Goal: Task Accomplishment & Management: Manage account settings

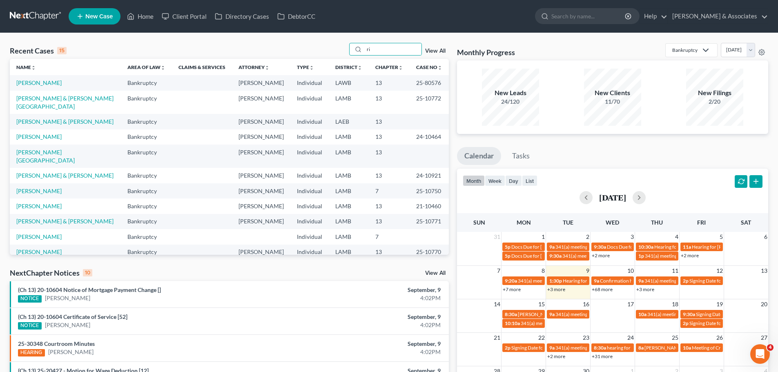
type input "r"
type input "[PERSON_NAME]"
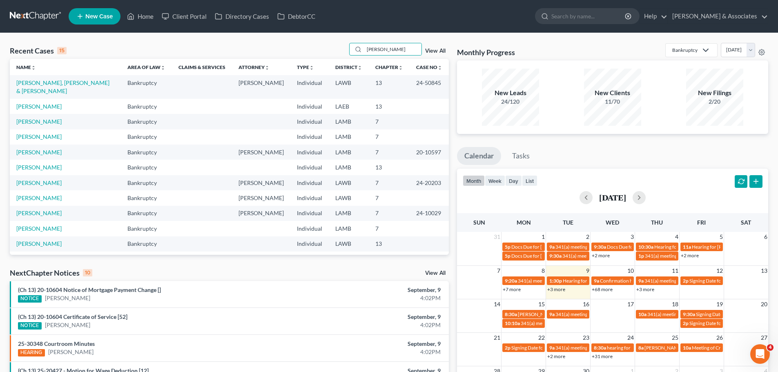
click at [60, 79] on td "[PERSON_NAME], [PERSON_NAME] & [PERSON_NAME]" at bounding box center [65, 86] width 111 height 23
click at [61, 81] on link "[PERSON_NAME], [PERSON_NAME] & [PERSON_NAME]" at bounding box center [62, 86] width 93 height 15
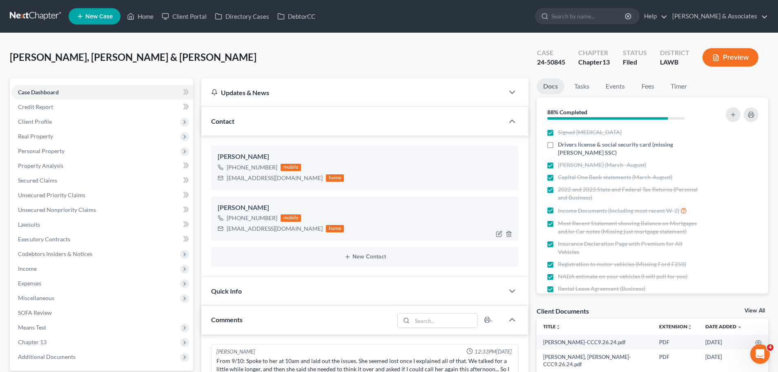
scroll to position [3057, 0]
click at [137, 19] on link "Home" at bounding box center [140, 16] width 35 height 15
click at [148, 18] on link "Home" at bounding box center [140, 16] width 35 height 15
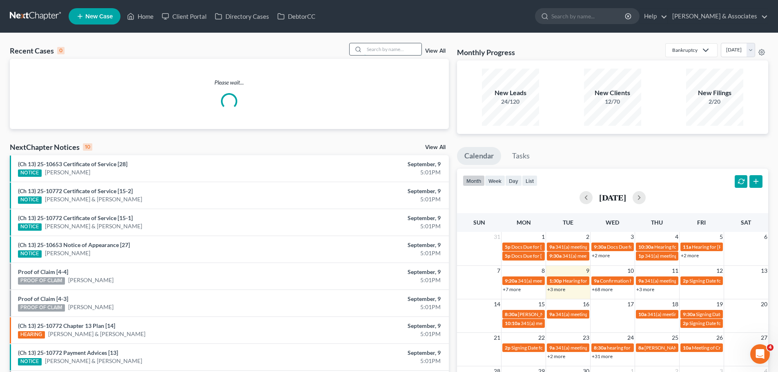
click at [368, 48] on input "search" at bounding box center [392, 49] width 57 height 12
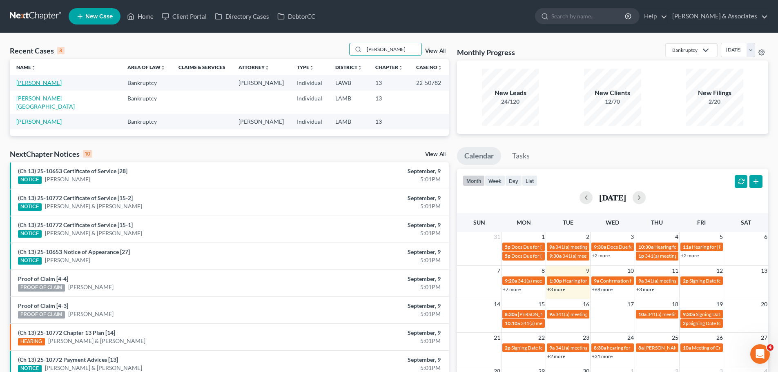
type input "[PERSON_NAME]"
click at [47, 82] on link "[PERSON_NAME]" at bounding box center [38, 82] width 45 height 7
select select "0"
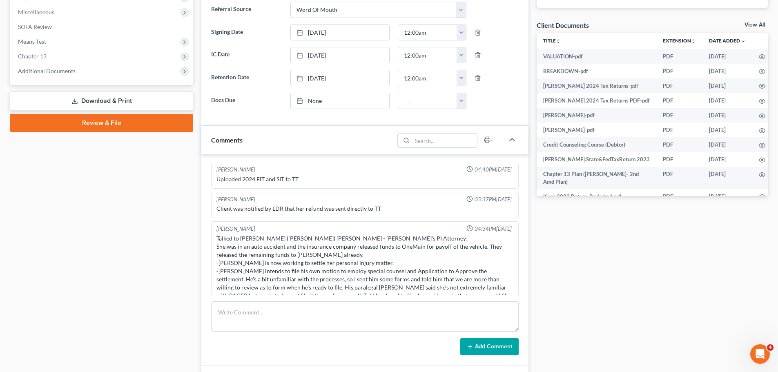
scroll to position [2085, 0]
click at [276, 322] on textarea at bounding box center [365, 316] width 308 height 30
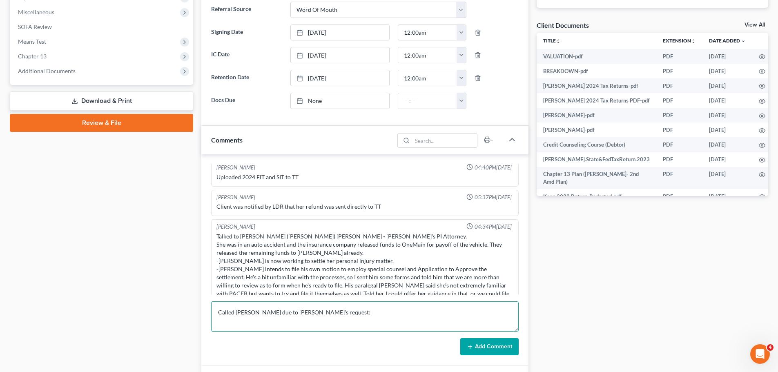
paste textarea "starting 6/27, the TT is receiving payments between $5-$20..... She's not behin…"
type textarea "Called [PERSON_NAME] due to [PERSON_NAME]'s request: starting 6/27, the TT is r…"
click at [495, 345] on button "Add Comment" at bounding box center [489, 346] width 58 height 17
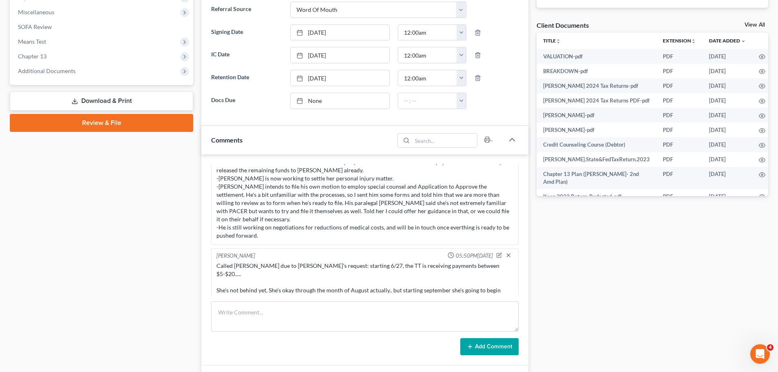
scroll to position [2164, 0]
